Goal: Information Seeking & Learning: Learn about a topic

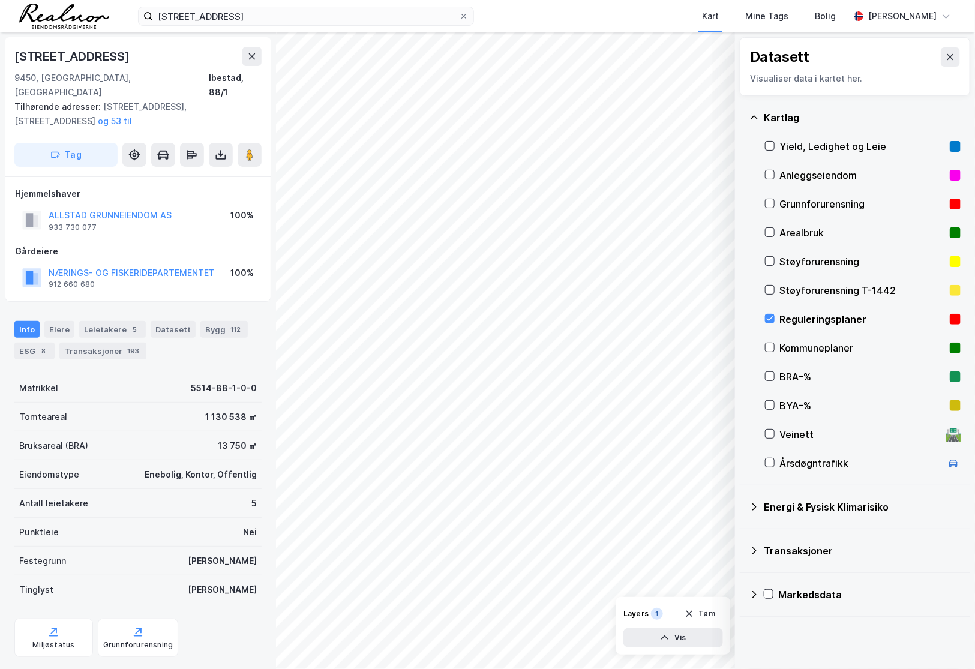
click at [775, 315] on div "Reguleringsplaner" at bounding box center [863, 319] width 196 height 29
click at [949, 56] on button at bounding box center [950, 56] width 19 height 19
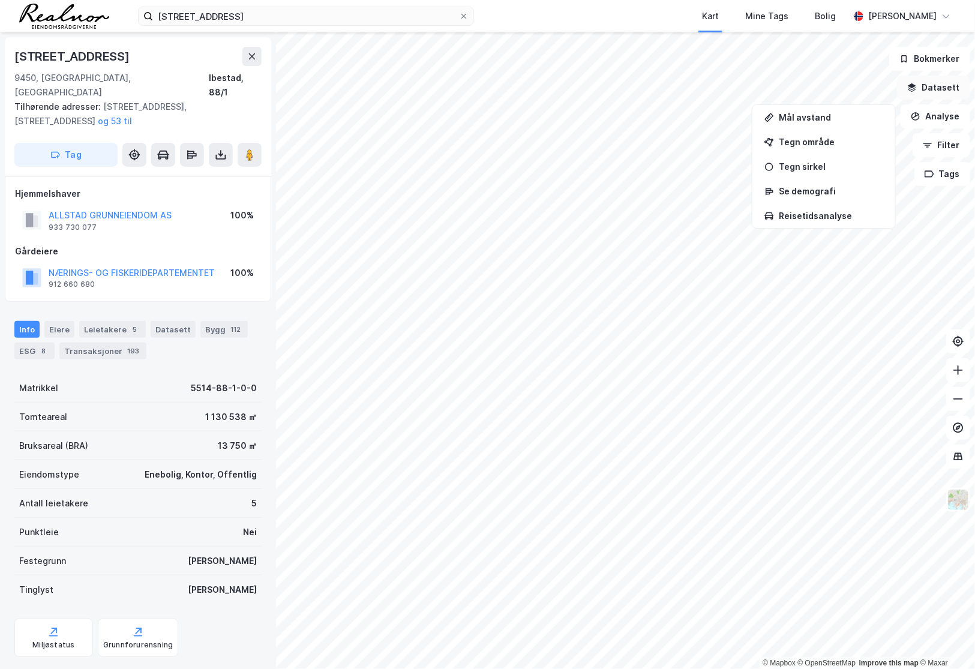
click at [939, 86] on button "Datasett" at bounding box center [933, 88] width 73 height 24
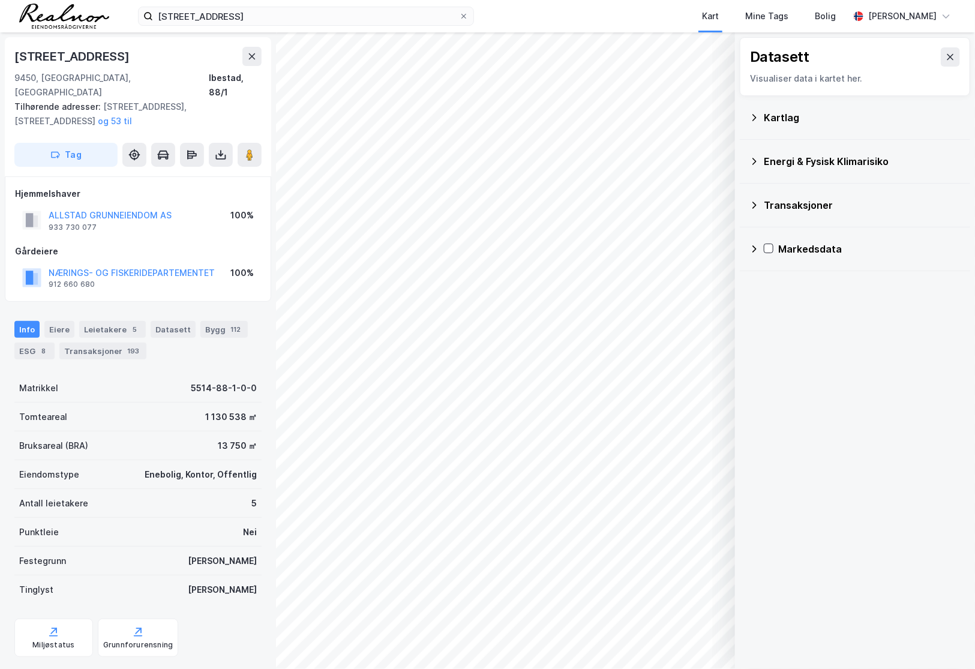
click at [805, 118] on div "Kartlag" at bounding box center [862, 117] width 197 height 14
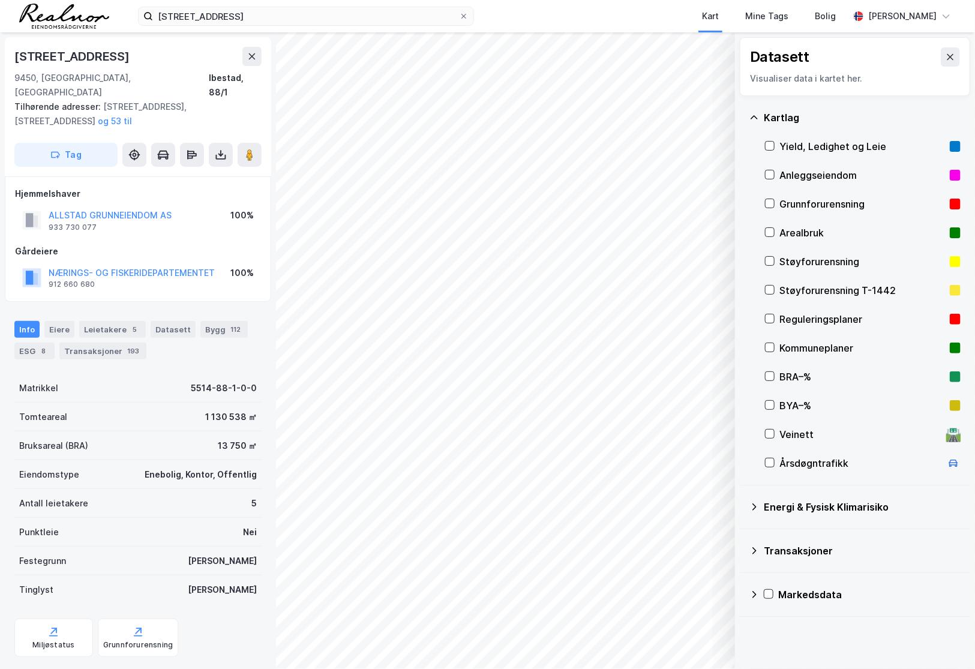
click at [812, 312] on div "Reguleringsplaner" at bounding box center [863, 319] width 166 height 14
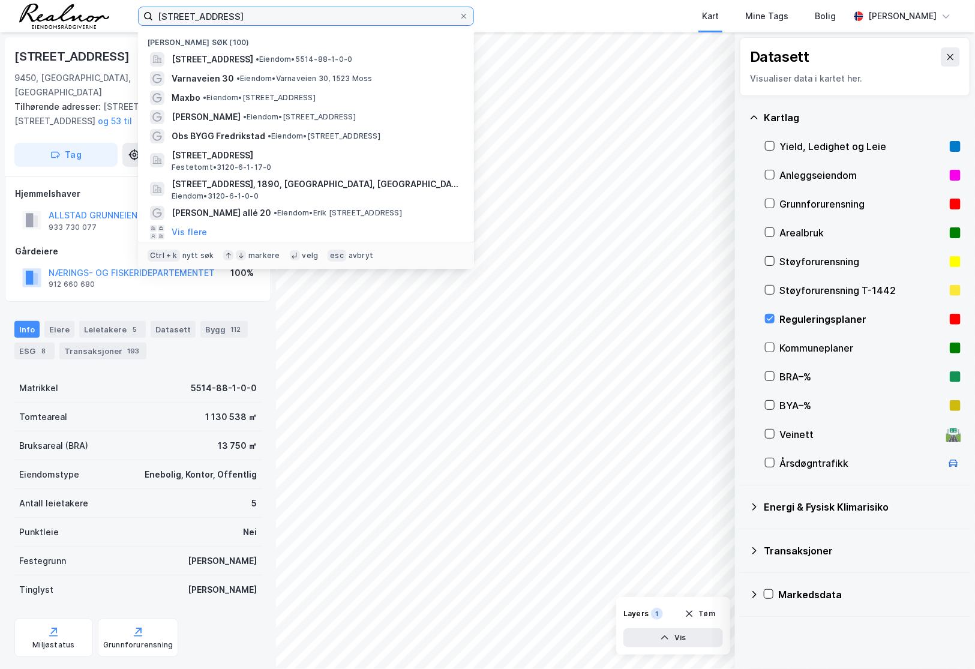
drag, startPoint x: 254, startPoint y: 14, endPoint x: 35, endPoint y: 10, distance: 219.7
click at [35, 10] on div "vanaveien 30 Nylige søk (100) [STREET_ADDRESS] • Eiendom • 5514-88-1-0-0 Varnav…" at bounding box center [487, 16] width 975 height 32
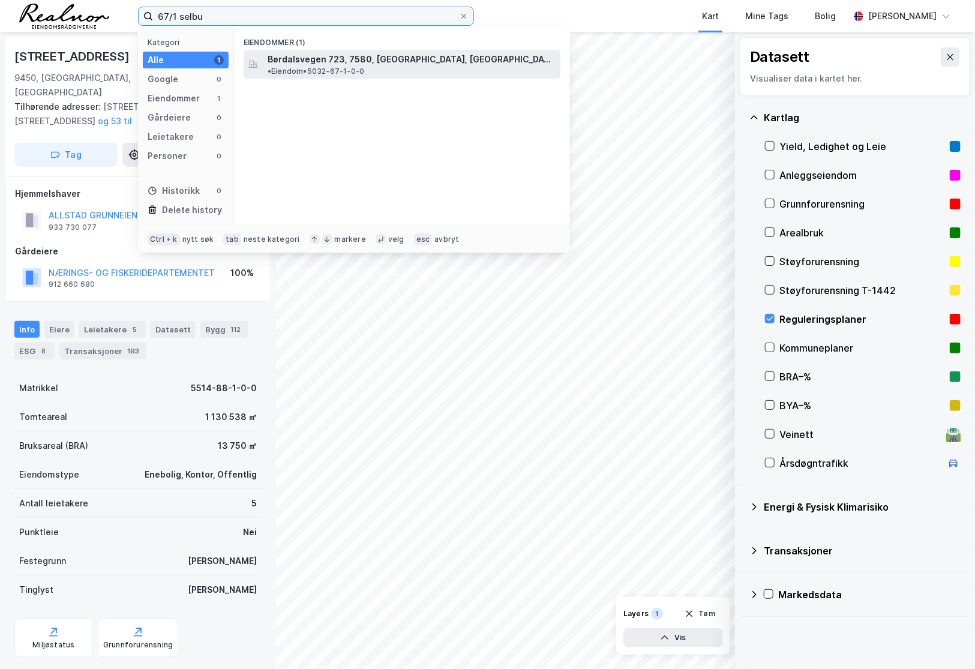
type input "67/1 selbu"
click at [364, 67] on span "• Eiendom • 5032-67-1-0-0" at bounding box center [316, 72] width 97 height 10
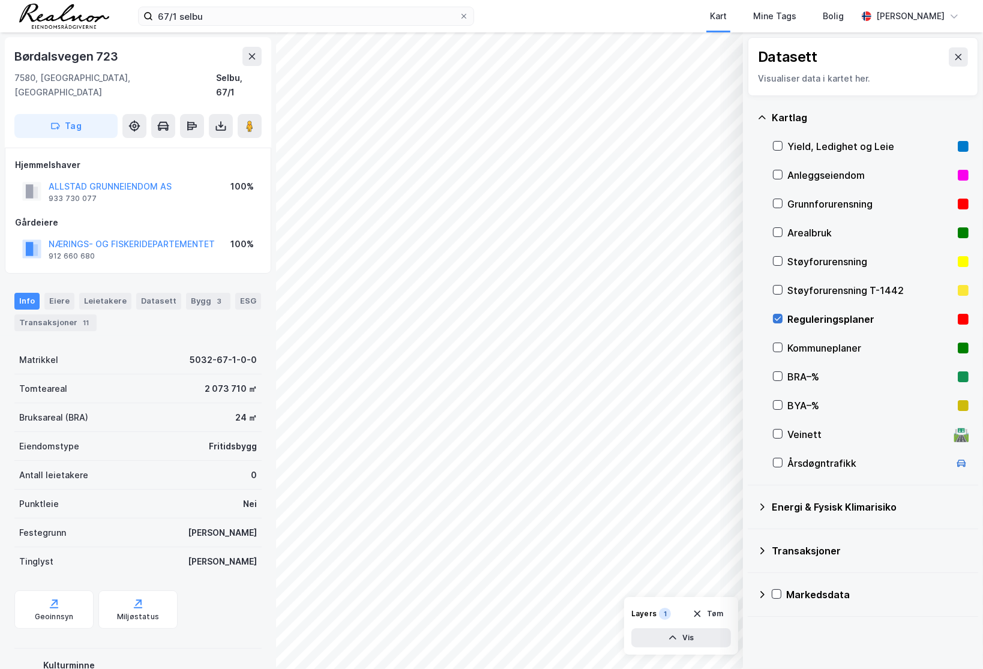
click at [780, 315] on icon at bounding box center [778, 319] width 8 height 8
click at [954, 54] on icon at bounding box center [959, 57] width 10 height 10
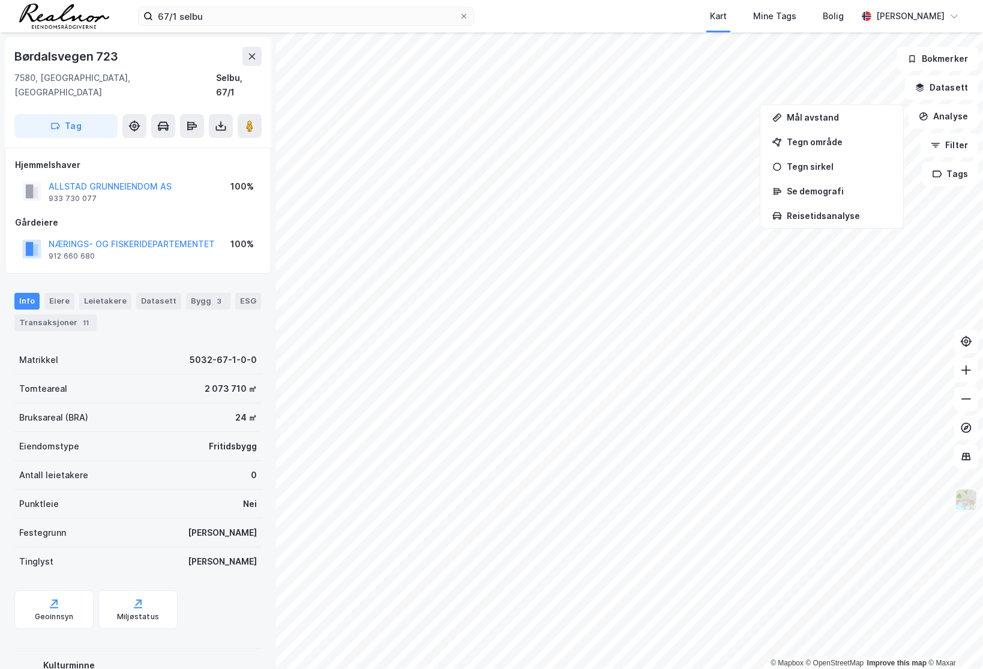
click at [971, 502] on img at bounding box center [966, 500] width 23 height 23
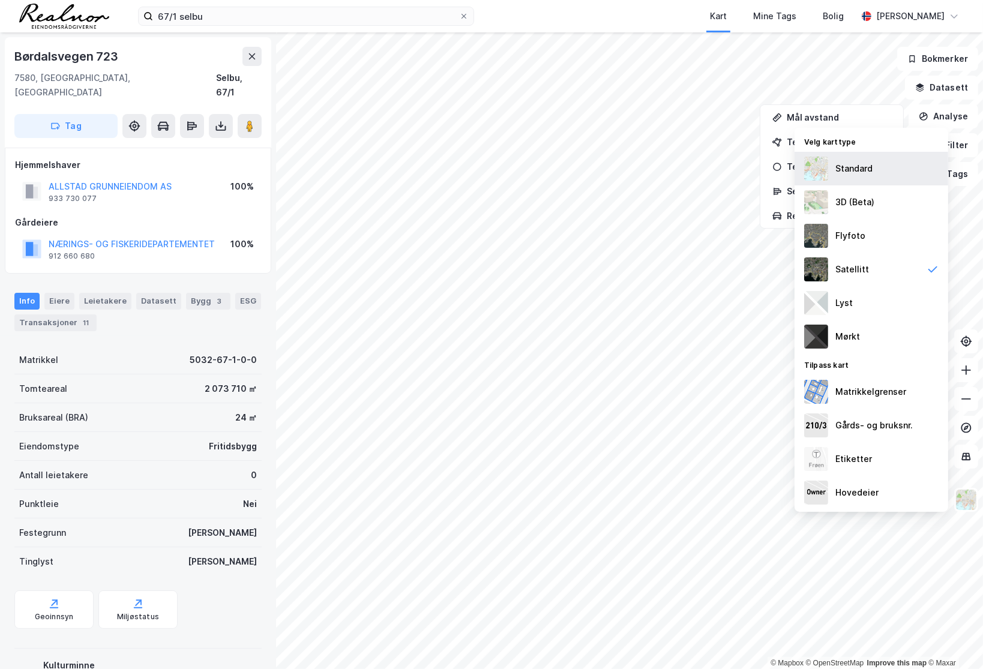
click at [846, 177] on div "Standard" at bounding box center [872, 169] width 154 height 34
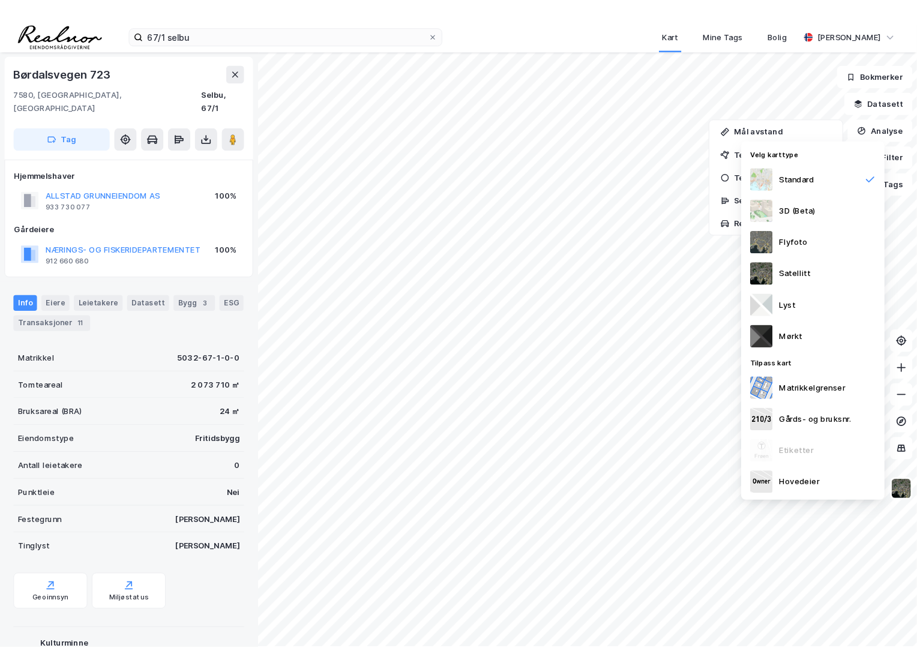
scroll to position [1, 0]
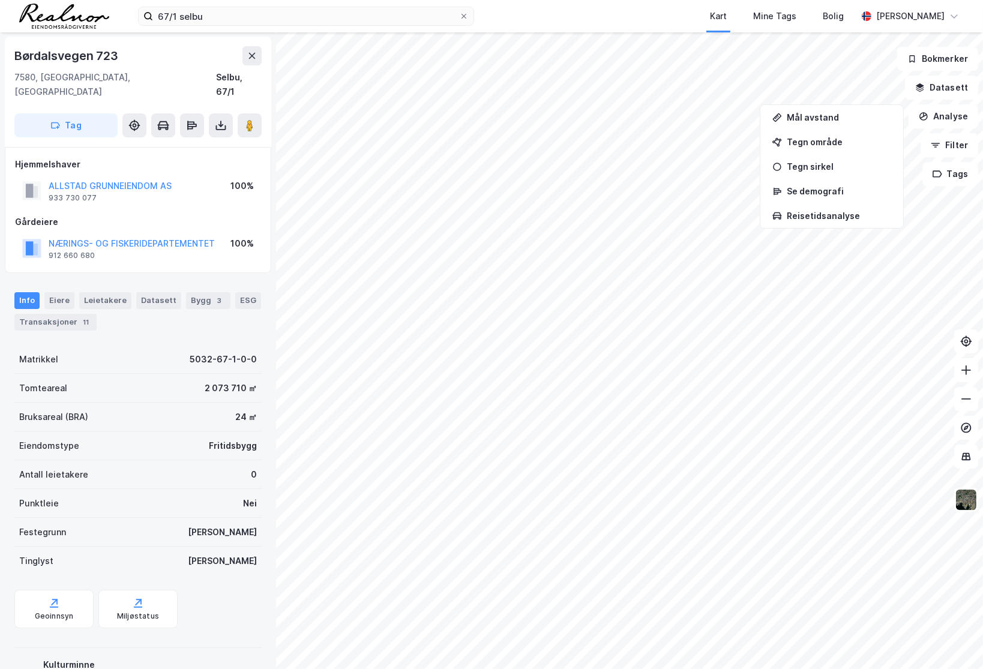
click at [4, 278] on div "Info [PERSON_NAME] Datasett Bygg 3 ESG Transaksjoner 11" at bounding box center [138, 307] width 276 height 58
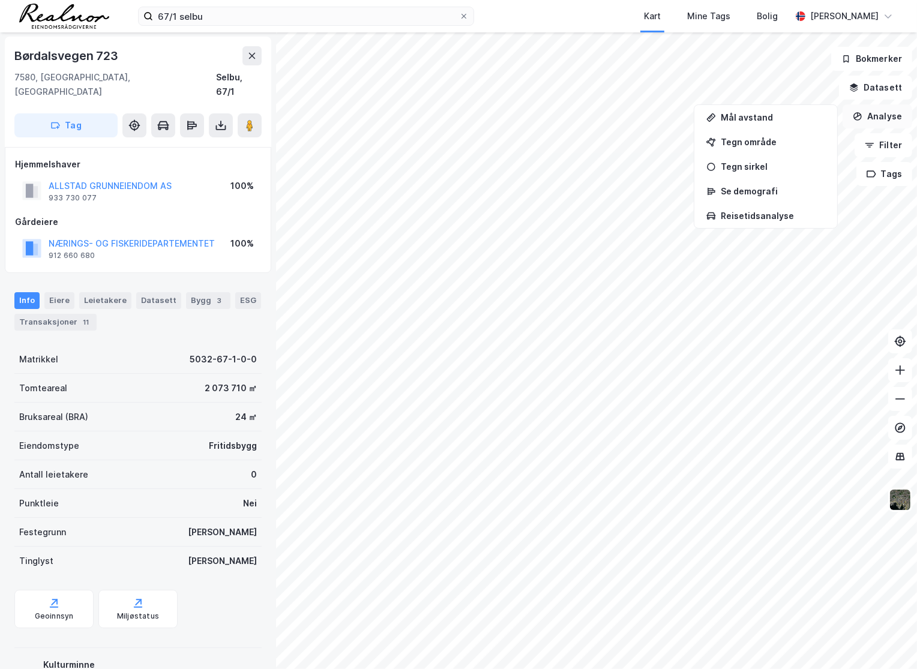
click at [888, 118] on button "Analyse" at bounding box center [878, 116] width 70 height 24
click at [900, 498] on img at bounding box center [900, 500] width 23 height 23
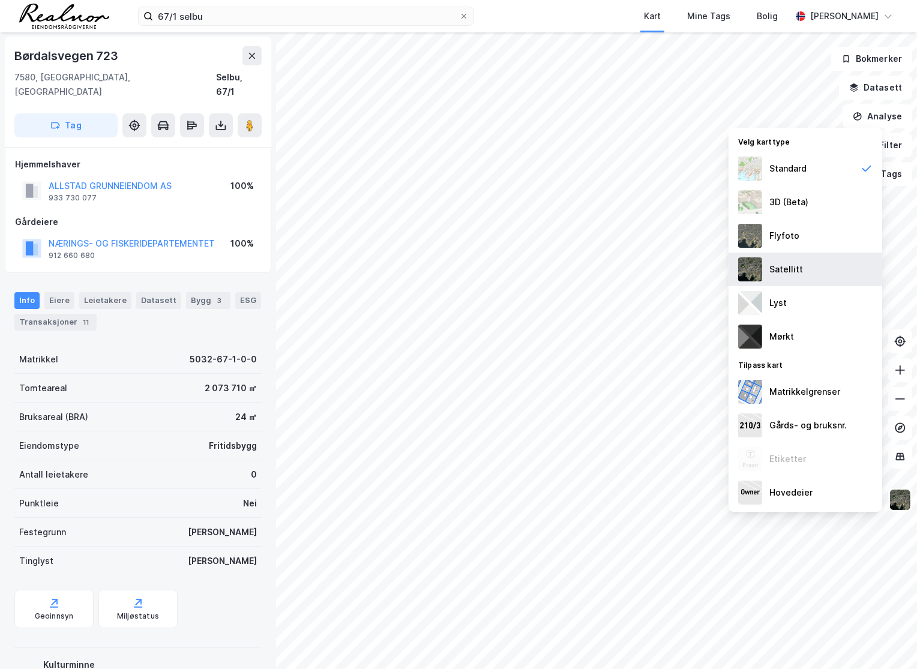
click at [825, 267] on div "Satellitt" at bounding box center [806, 270] width 154 height 34
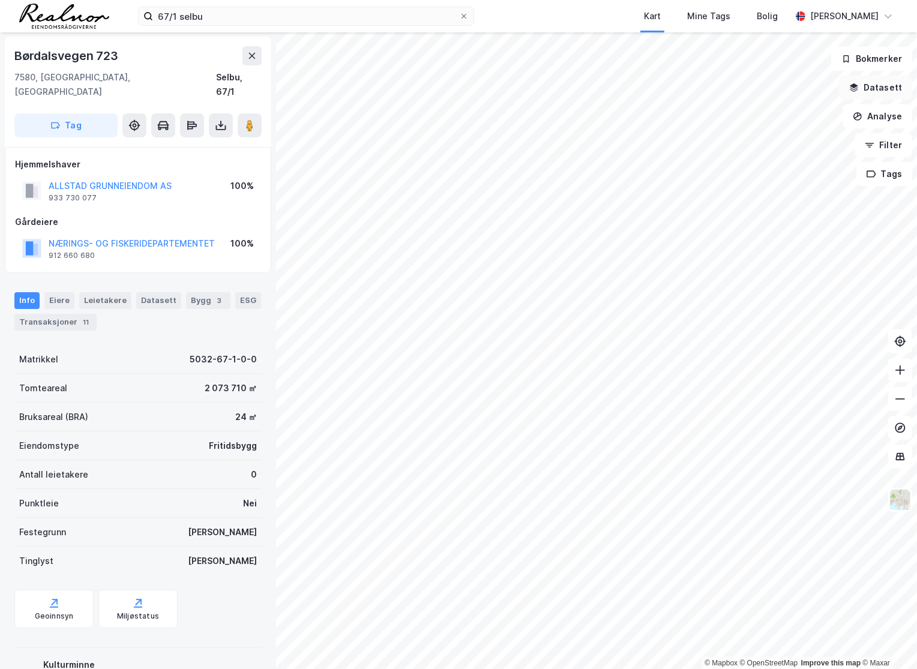
click at [882, 86] on button "Datasett" at bounding box center [875, 88] width 73 height 24
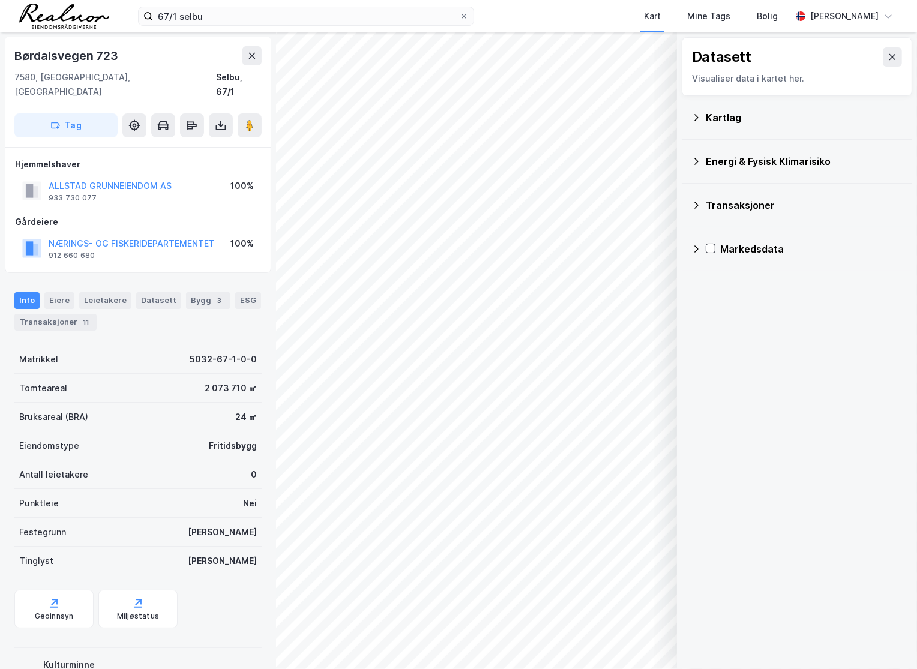
click at [783, 114] on div "Kartlag" at bounding box center [804, 117] width 197 height 14
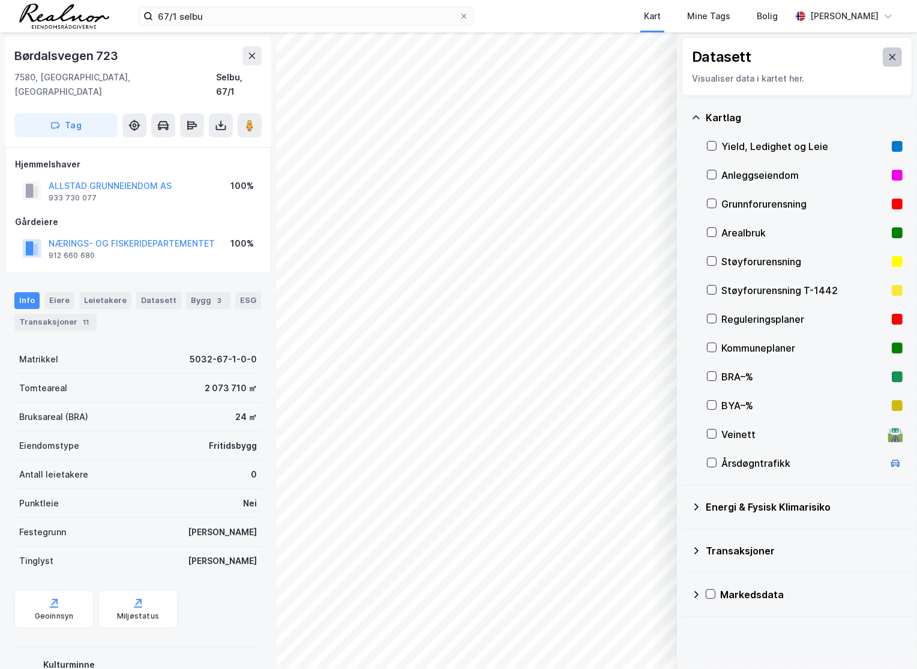
click at [883, 51] on button at bounding box center [892, 56] width 19 height 19
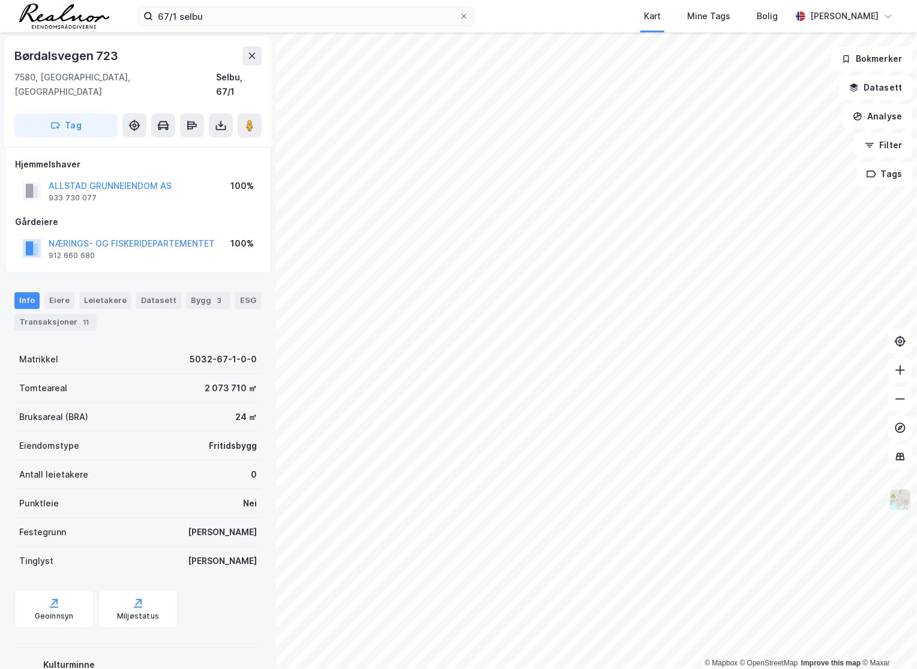
click at [897, 502] on img at bounding box center [900, 500] width 23 height 23
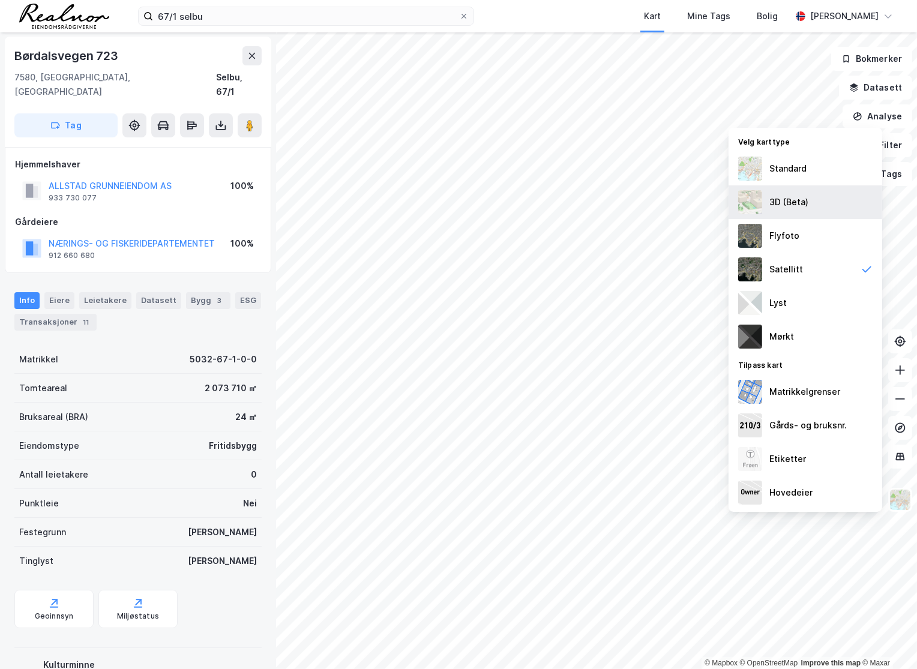
click at [808, 204] on div "3D (Beta)" at bounding box center [806, 202] width 154 height 34
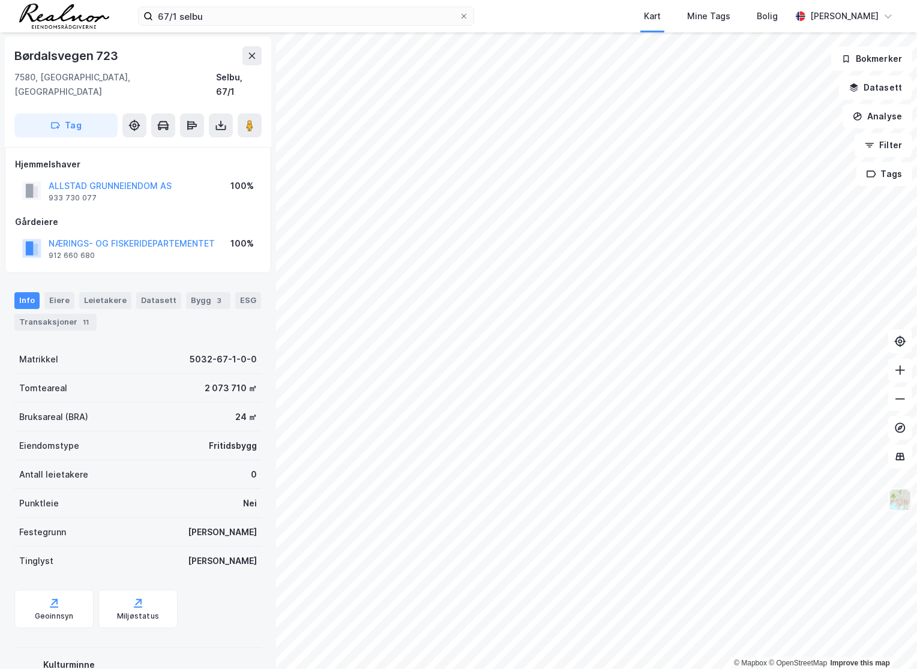
click at [906, 493] on img at bounding box center [900, 500] width 23 height 23
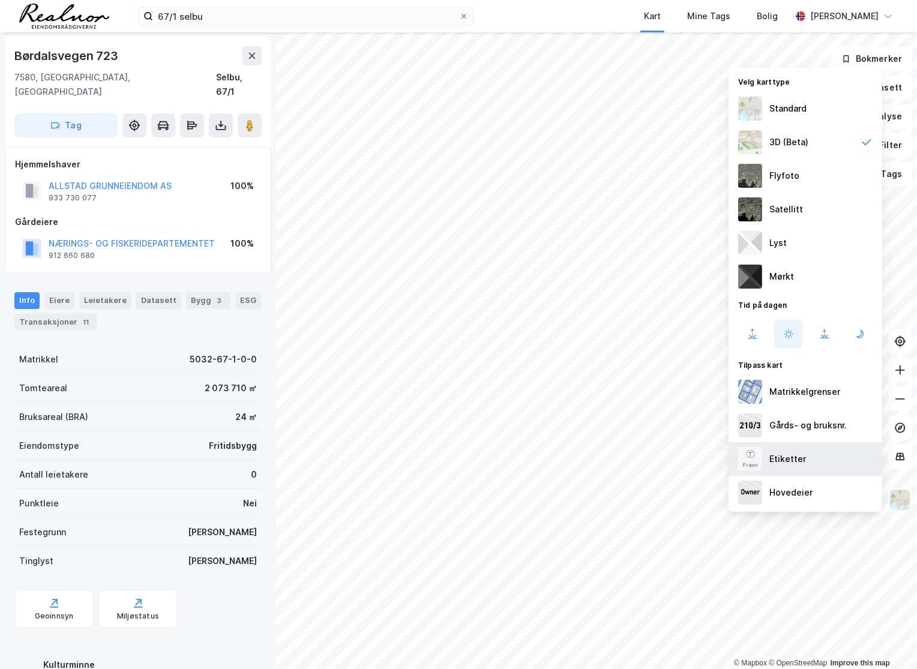
click at [832, 456] on div "Etiketter" at bounding box center [806, 459] width 154 height 34
click at [808, 486] on div "Hovedeier" at bounding box center [790, 493] width 43 height 14
click at [822, 489] on div "Hovedeier" at bounding box center [806, 493] width 154 height 34
click at [791, 112] on div "Standard" at bounding box center [787, 108] width 37 height 14
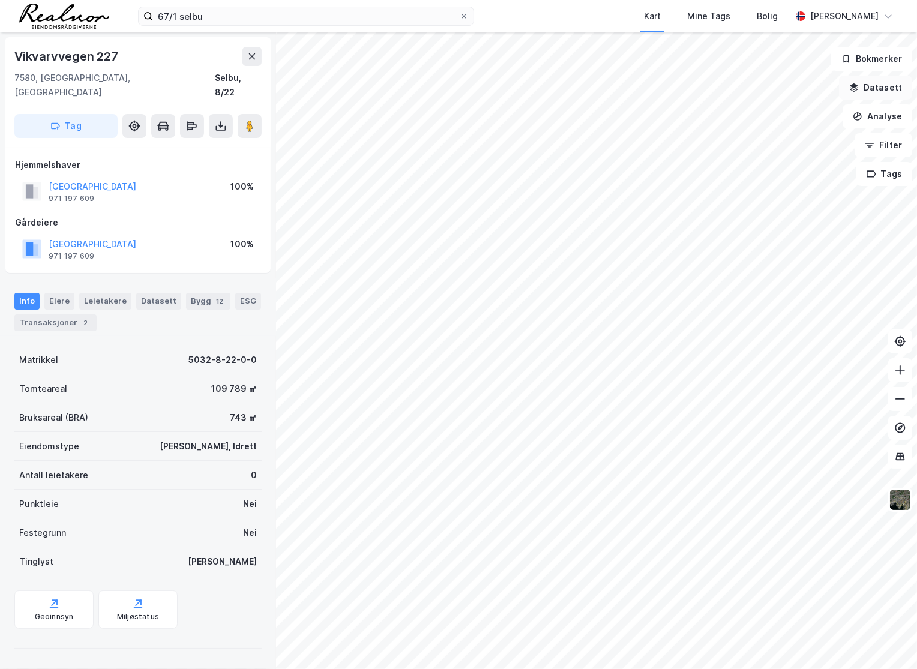
click at [886, 89] on button "Datasett" at bounding box center [875, 88] width 73 height 24
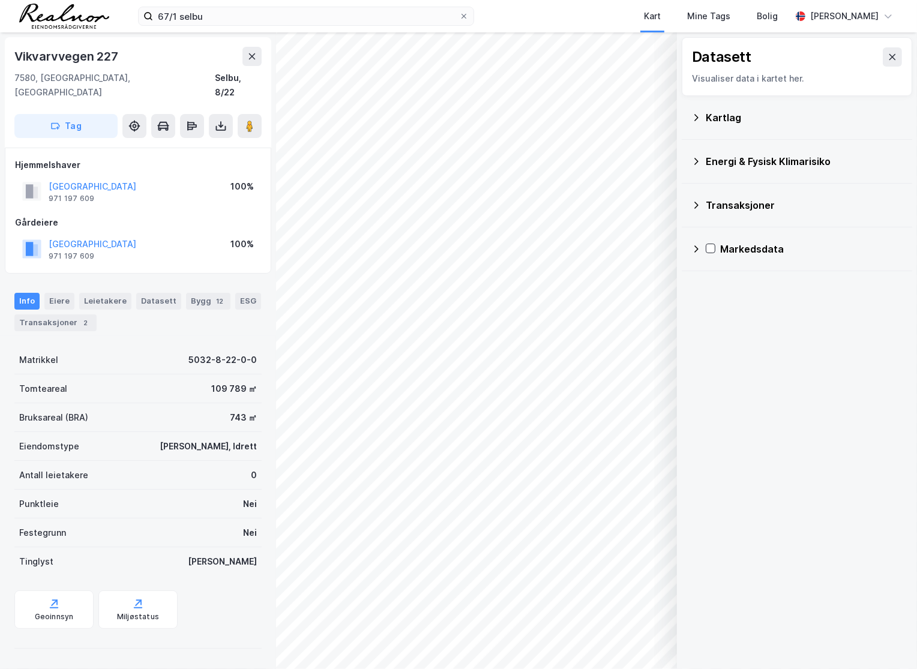
click at [806, 115] on div "Kartlag" at bounding box center [804, 117] width 197 height 14
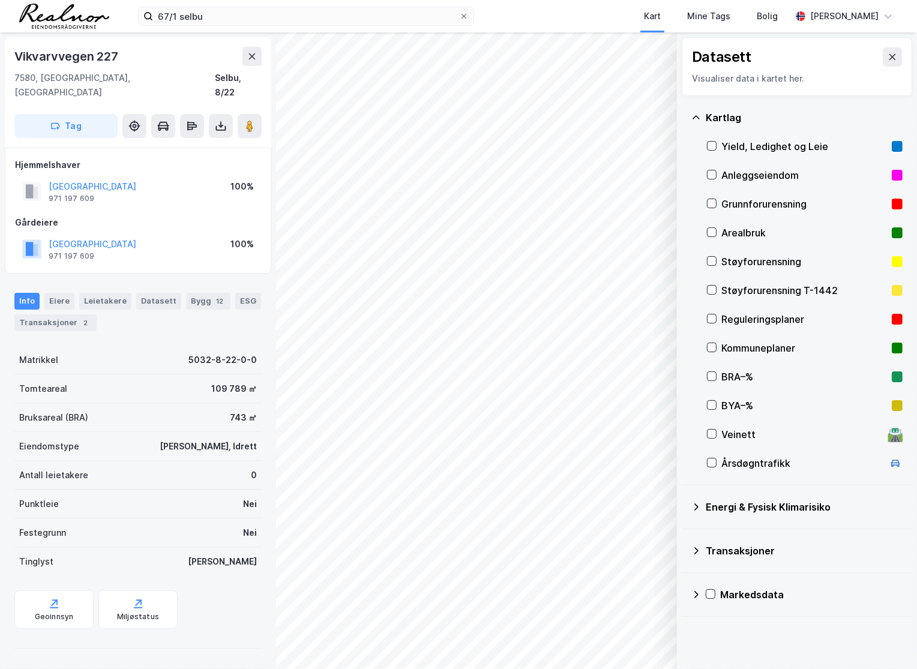
click at [757, 314] on div "Reguleringsplaner" at bounding box center [804, 319] width 166 height 14
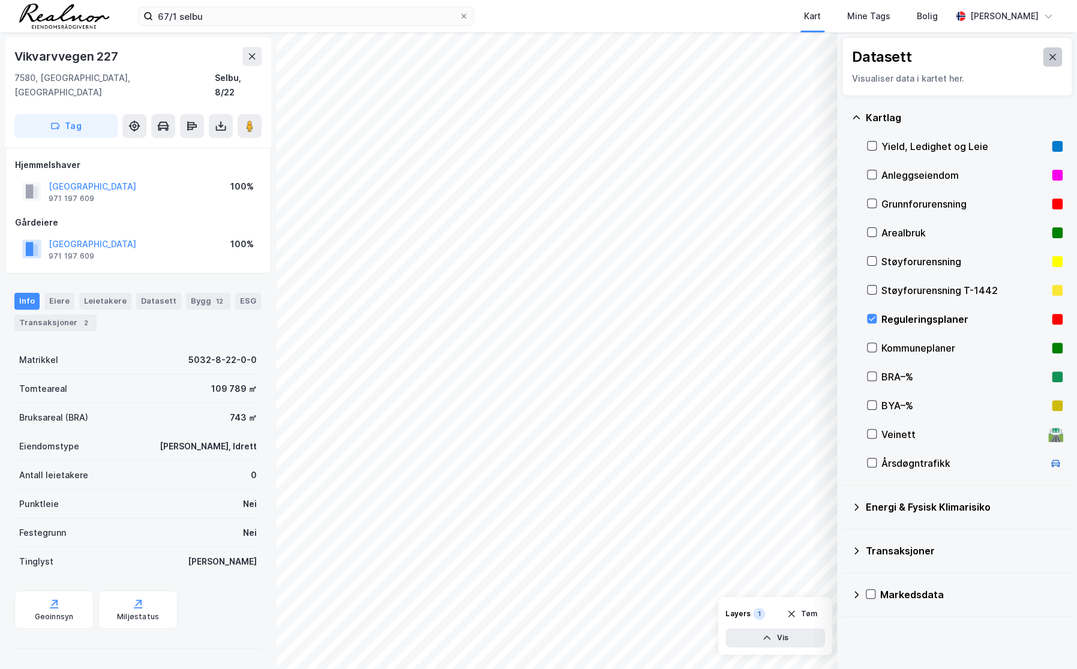
click at [975, 60] on icon at bounding box center [1053, 57] width 10 height 10
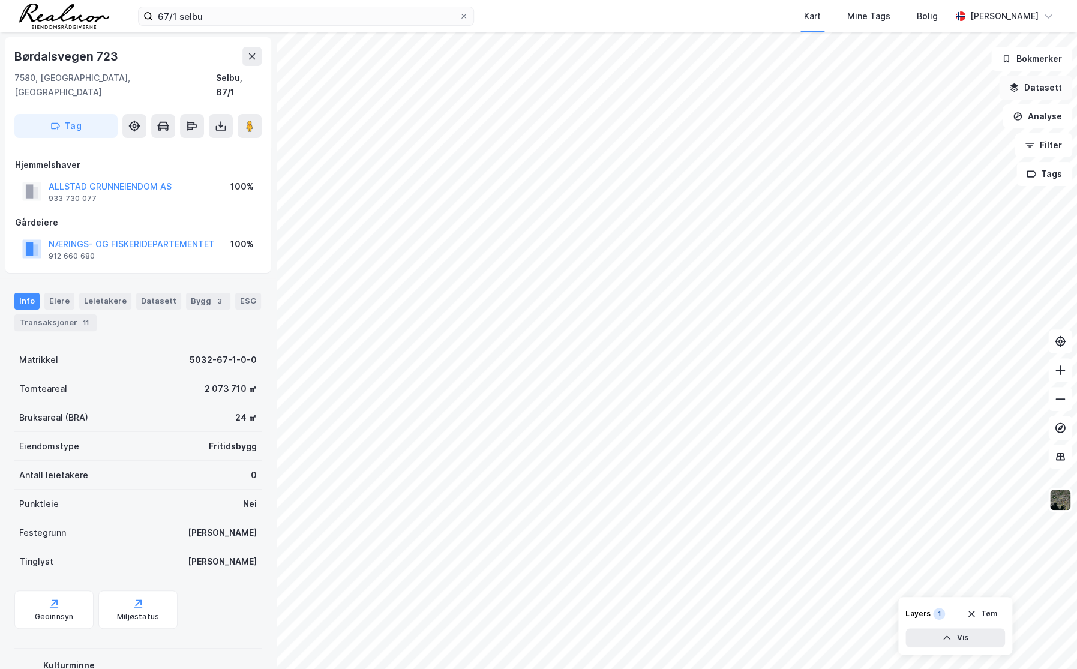
scroll to position [1, 0]
click at [975, 91] on button "Datasett" at bounding box center [1035, 88] width 73 height 24
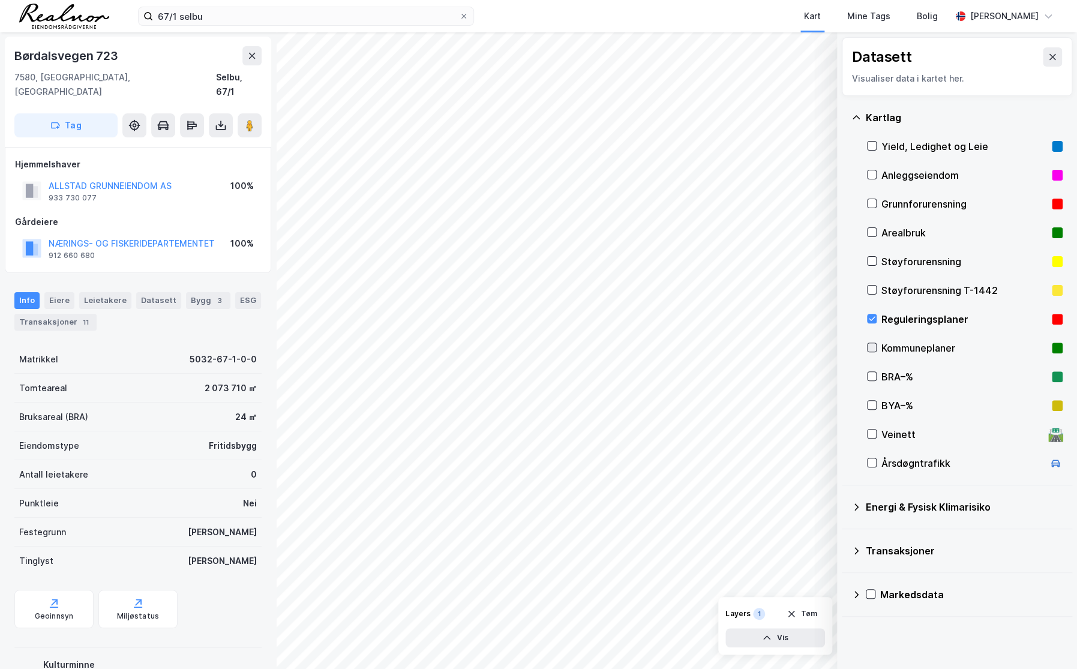
click at [868, 348] on icon at bounding box center [872, 347] width 8 height 8
click at [865, 318] on div "Kartlag Yield, Ledighet og Leie Anleggseiendom Grunnforurensning Arealbruk Støy…" at bounding box center [957, 291] width 230 height 390
click at [872, 319] on icon at bounding box center [872, 319] width 7 height 4
